Goal: Task Accomplishment & Management: Manage account settings

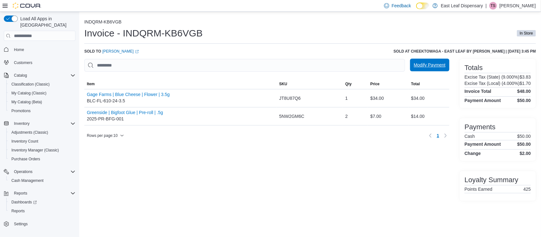
click at [424, 66] on span "Modify Payment" at bounding box center [430, 65] width 32 height 6
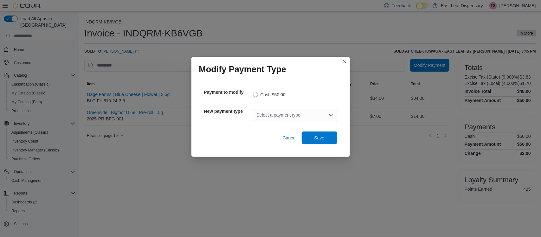
click at [299, 112] on div "Select a payment type" at bounding box center [295, 115] width 84 height 13
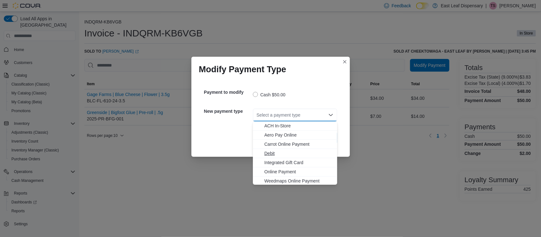
click at [274, 151] on span "Debit" at bounding box center [298, 153] width 69 height 6
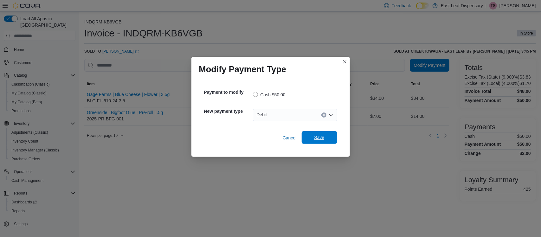
click at [325, 140] on span "Save" at bounding box center [319, 137] width 28 height 13
